Goal: Information Seeking & Learning: Understand process/instructions

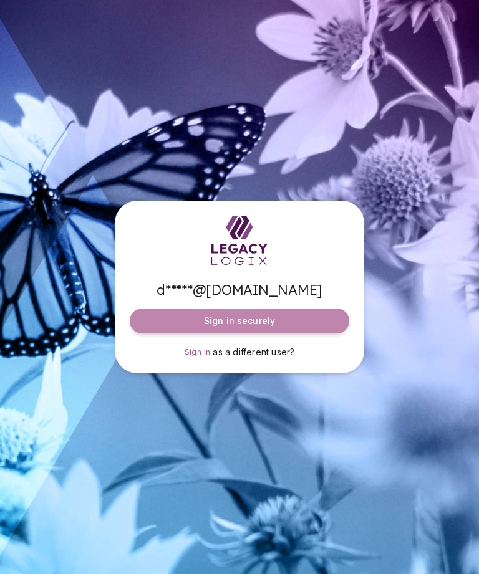
click at [296, 333] on button "Sign in securely" at bounding box center [239, 320] width 219 height 25
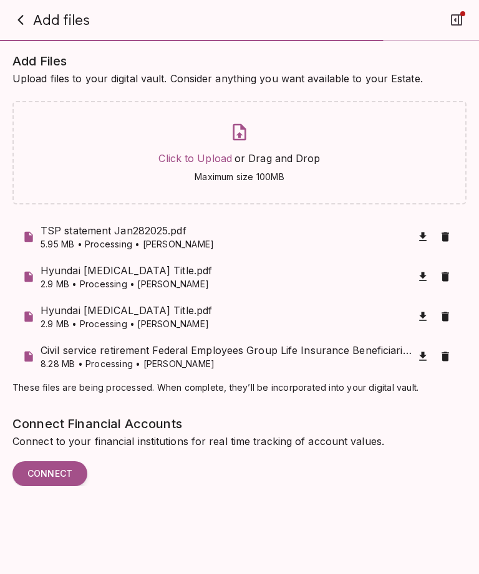
click at [26, 30] on button "button" at bounding box center [20, 19] width 25 height 25
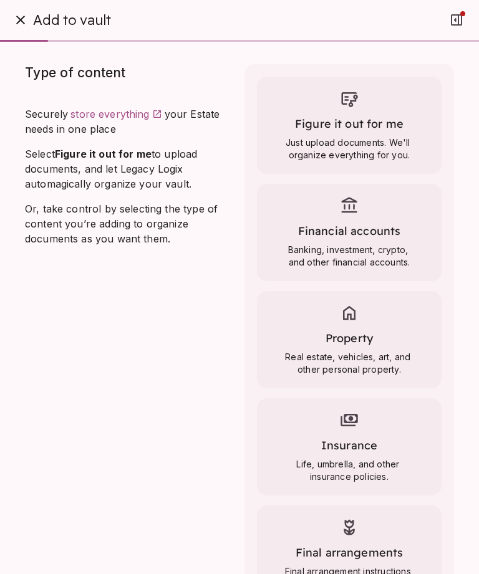
click at [17, 21] on icon "button" at bounding box center [20, 19] width 15 height 15
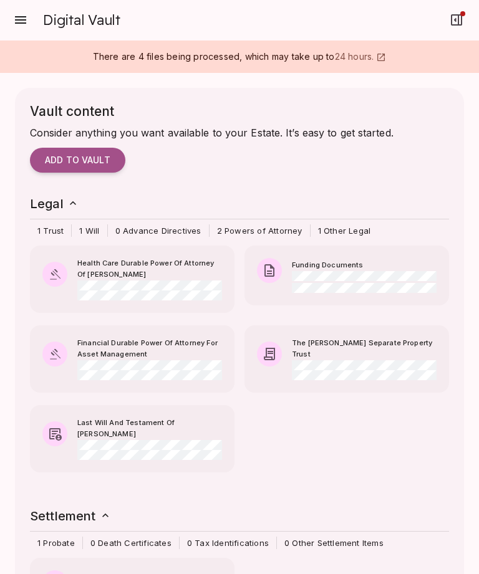
click at [26, 23] on icon "button" at bounding box center [20, 19] width 11 height 7
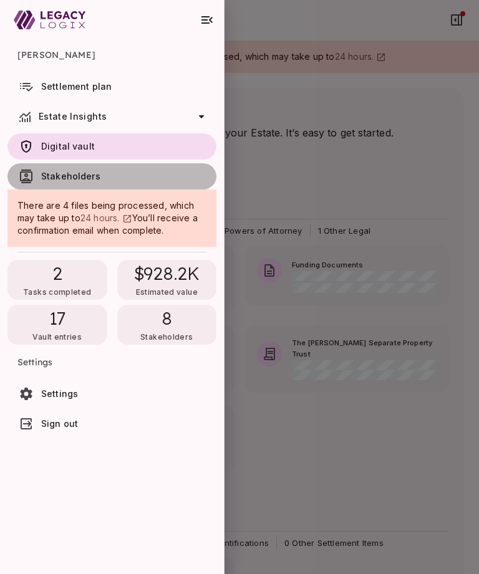
click at [62, 174] on span "Stakeholders" at bounding box center [70, 176] width 59 height 11
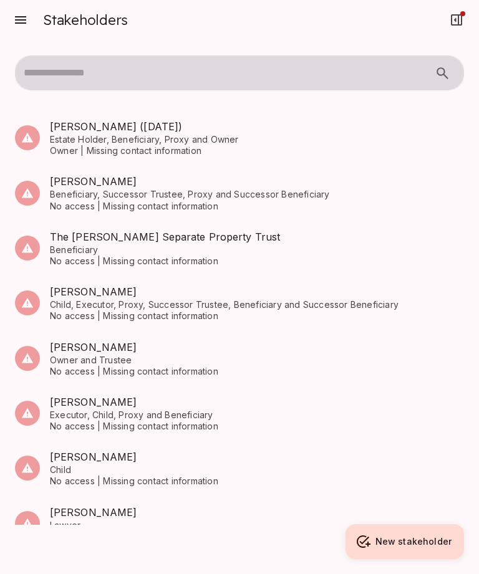
click at [20, 22] on icon "button" at bounding box center [20, 19] width 15 height 15
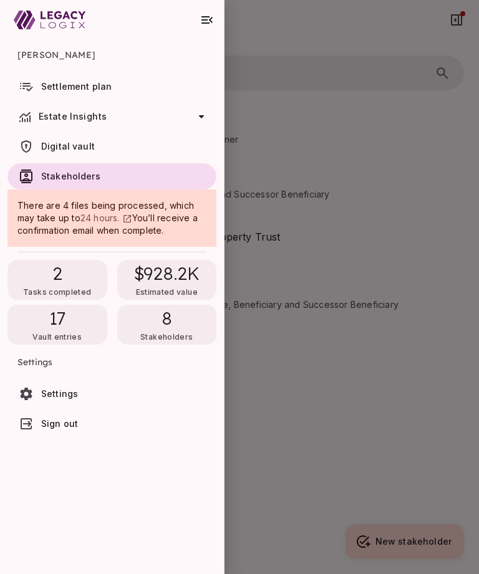
click at [45, 275] on div "2 Tasks completed" at bounding box center [57, 280] width 100 height 40
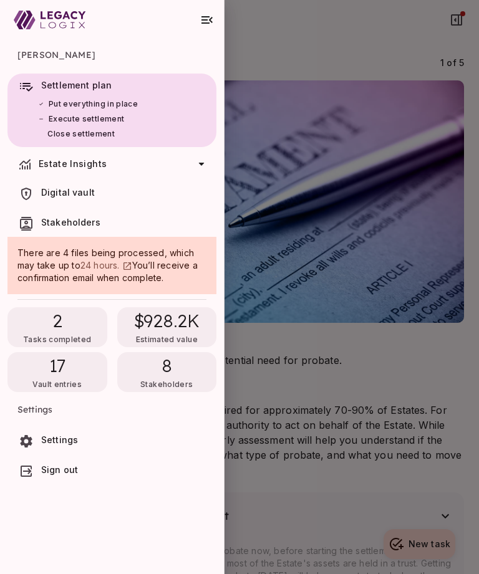
click at [363, 469] on div at bounding box center [239, 287] width 479 height 574
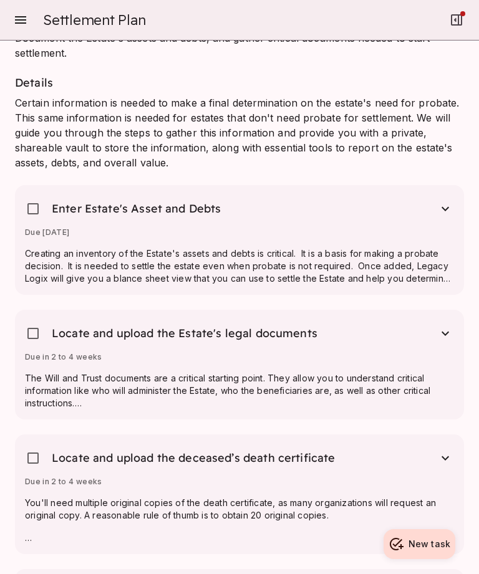
scroll to position [935, 0]
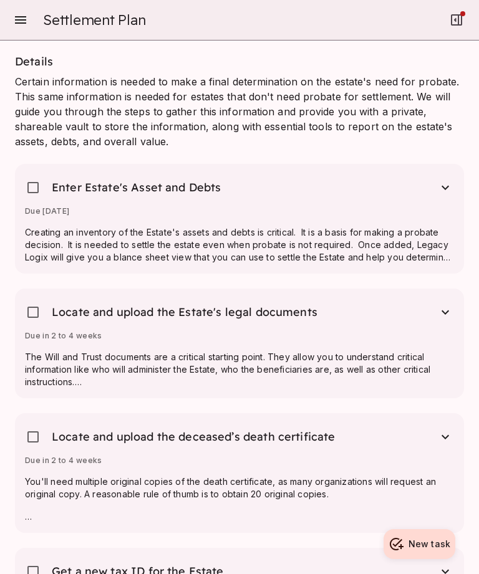
click at [450, 437] on icon "button" at bounding box center [444, 436] width 15 height 15
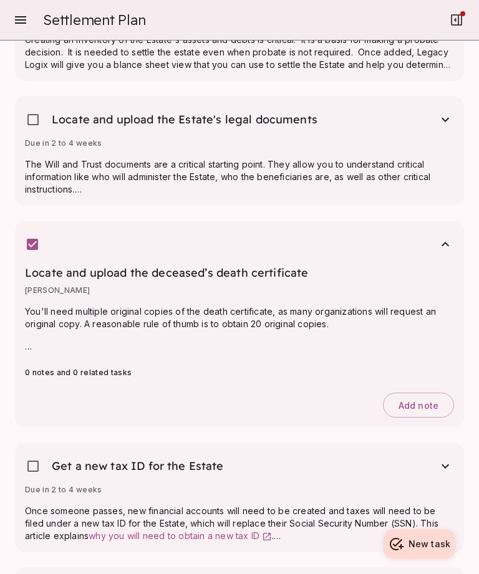
scroll to position [1125, 0]
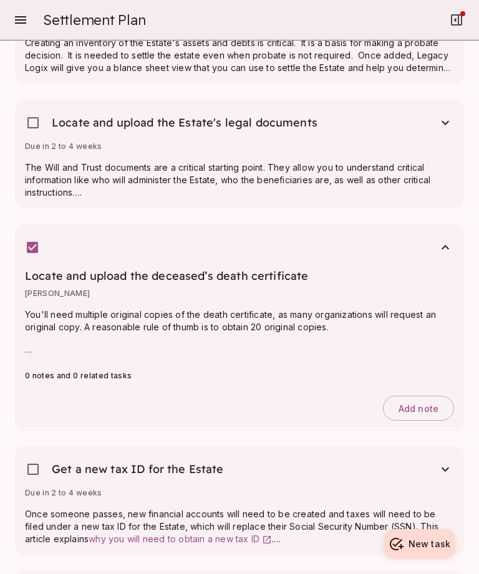
click at [125, 285] on div "Locate and upload the deceased’s death certificate [PERSON_NAME] You'll need mu…" at bounding box center [239, 343] width 429 height 155
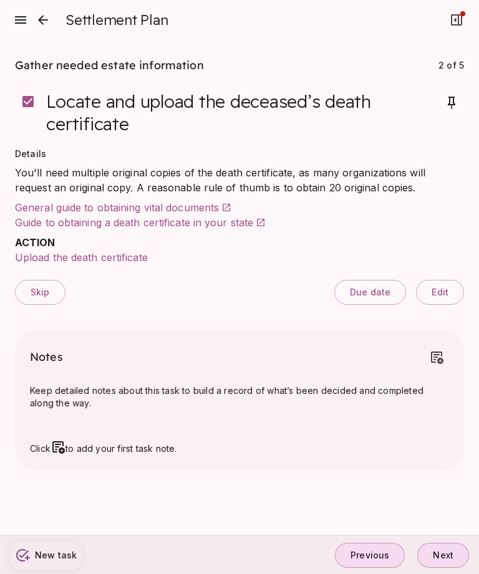
scroll to position [0, 0]
click at [46, 23] on icon "close" at bounding box center [43, 19] width 15 height 15
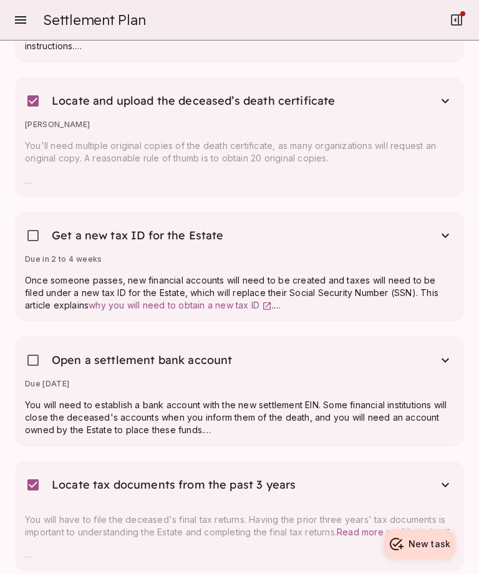
scroll to position [1272, 0]
click at [160, 308] on span "why you will need to obtain a new tax ID" at bounding box center [173, 304] width 171 height 11
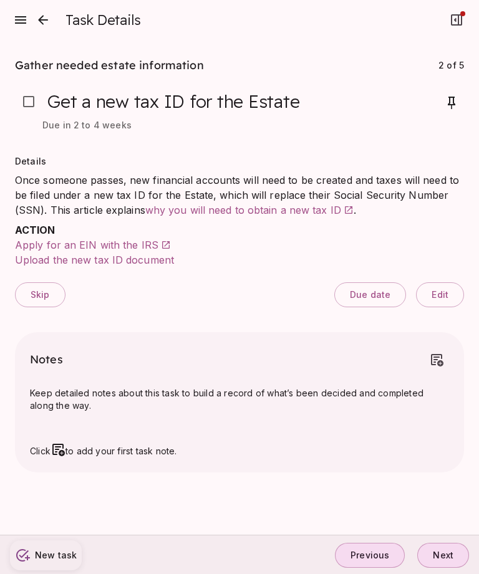
scroll to position [0, 0]
click at [82, 249] on span "Apply for an EIN with the IRS" at bounding box center [86, 245] width 143 height 12
